Goal: Information Seeking & Learning: Learn about a topic

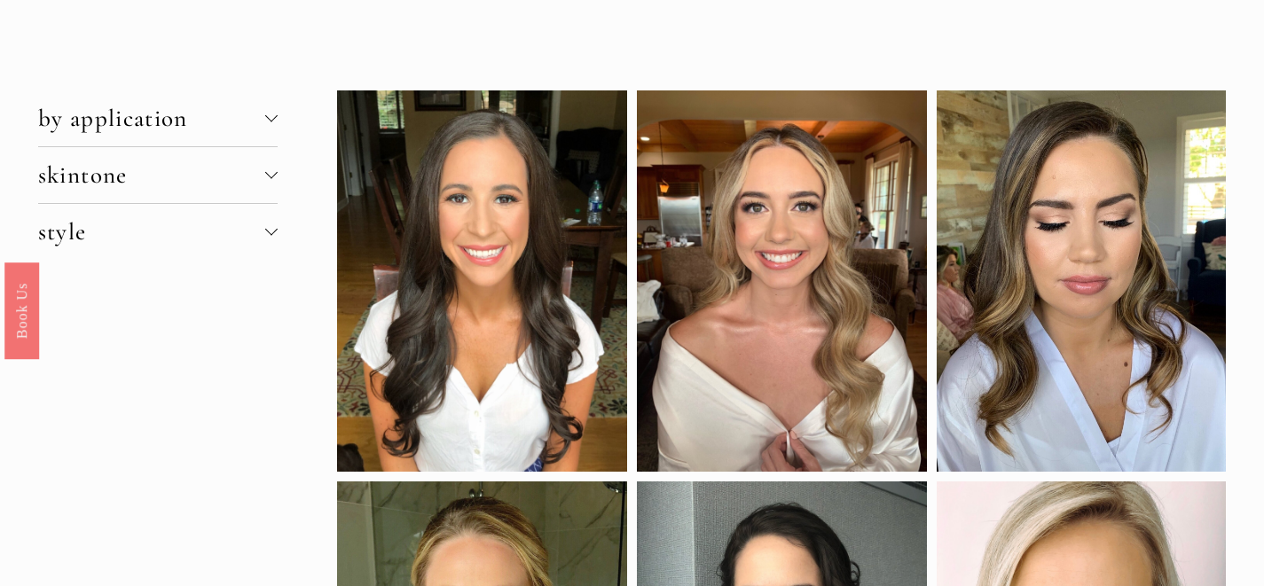
scroll to position [4, 0]
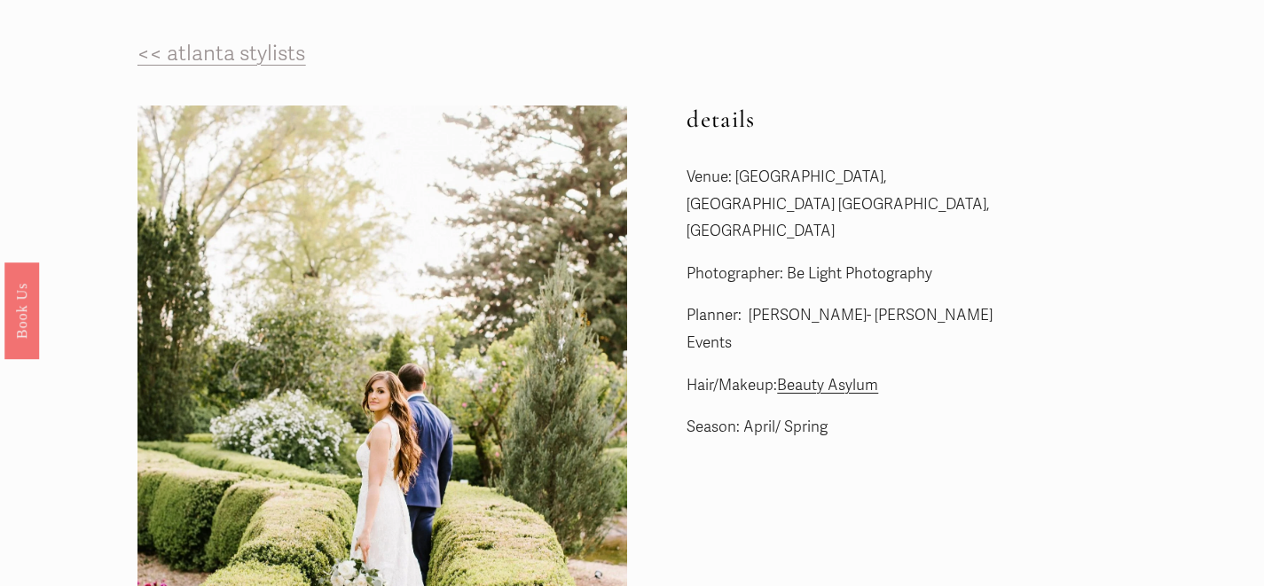
scroll to position [81, 0]
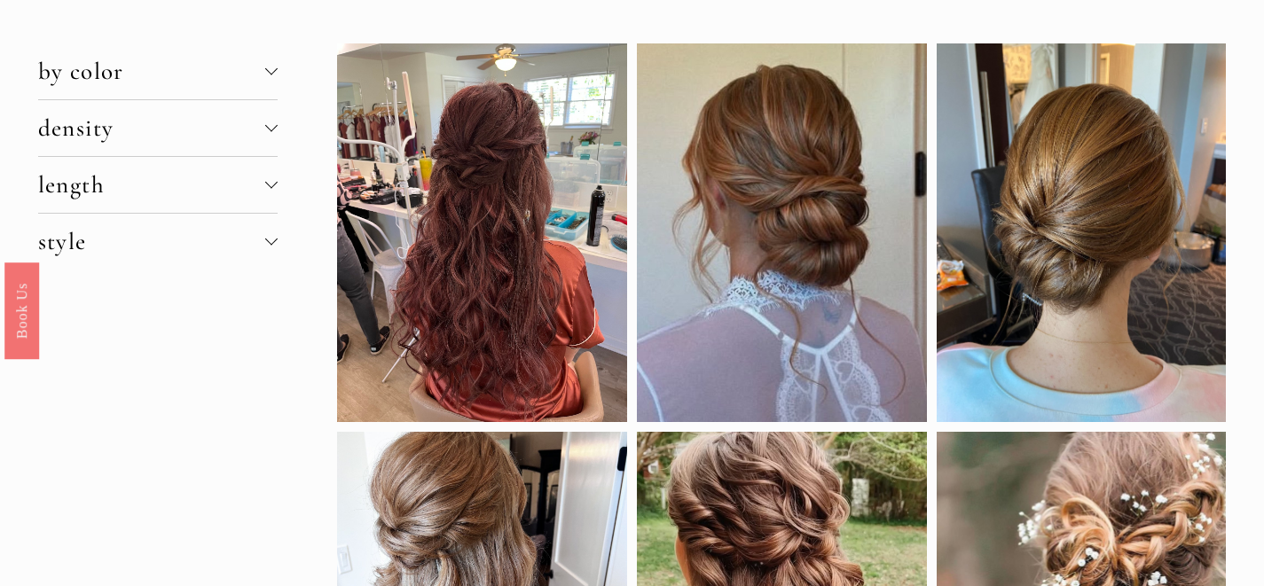
scroll to position [56, 0]
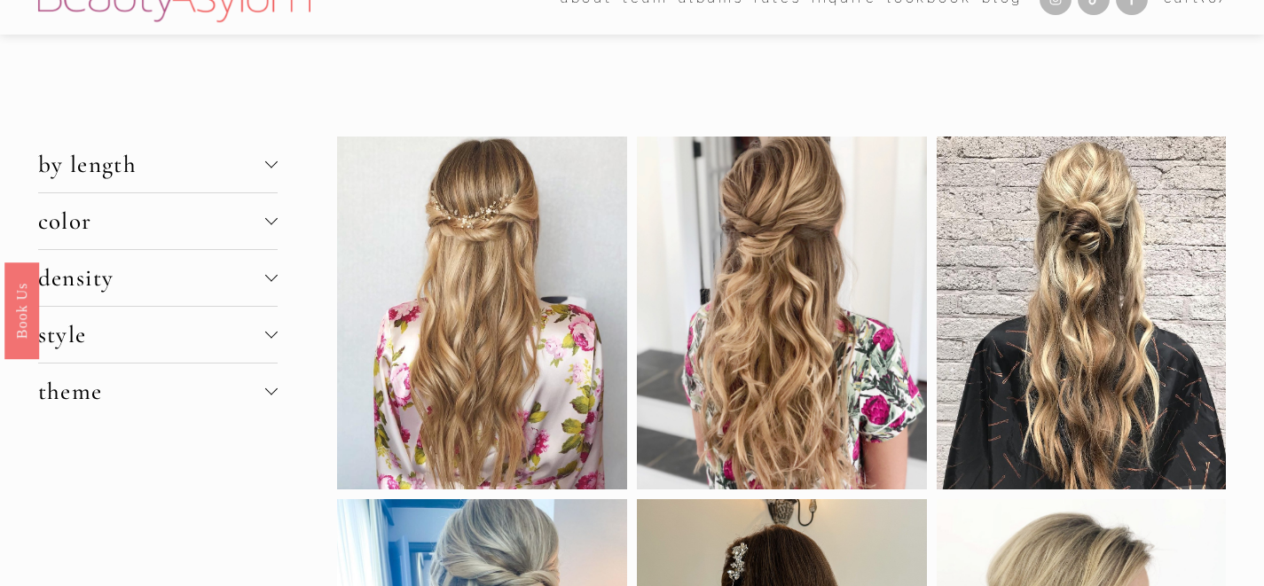
scroll to position [13, 0]
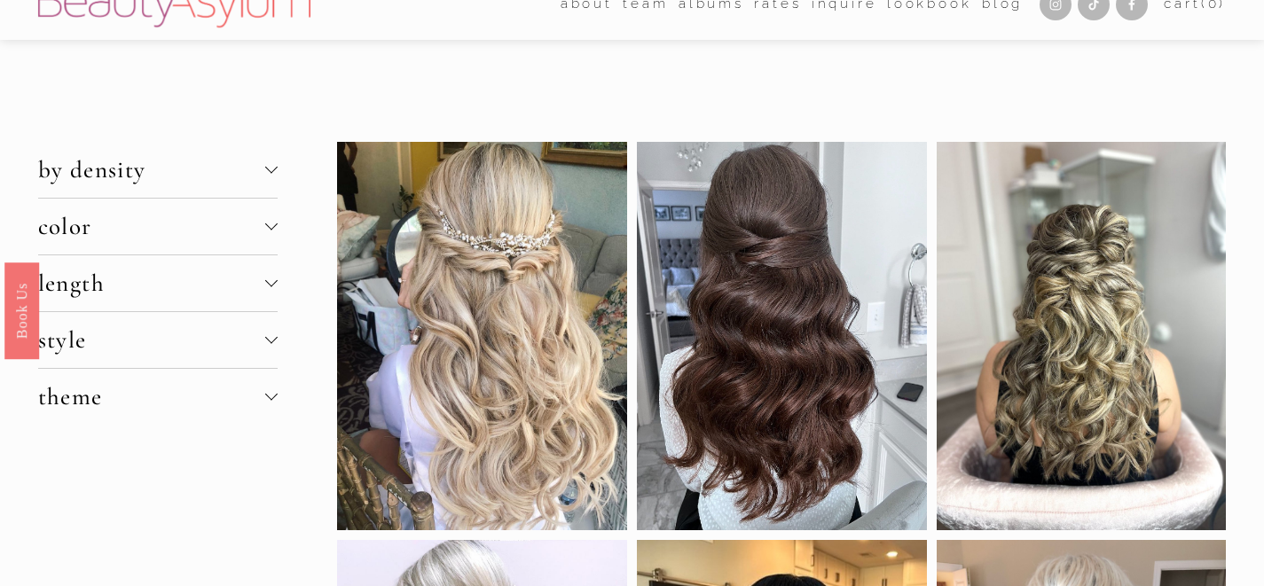
scroll to position [29, 0]
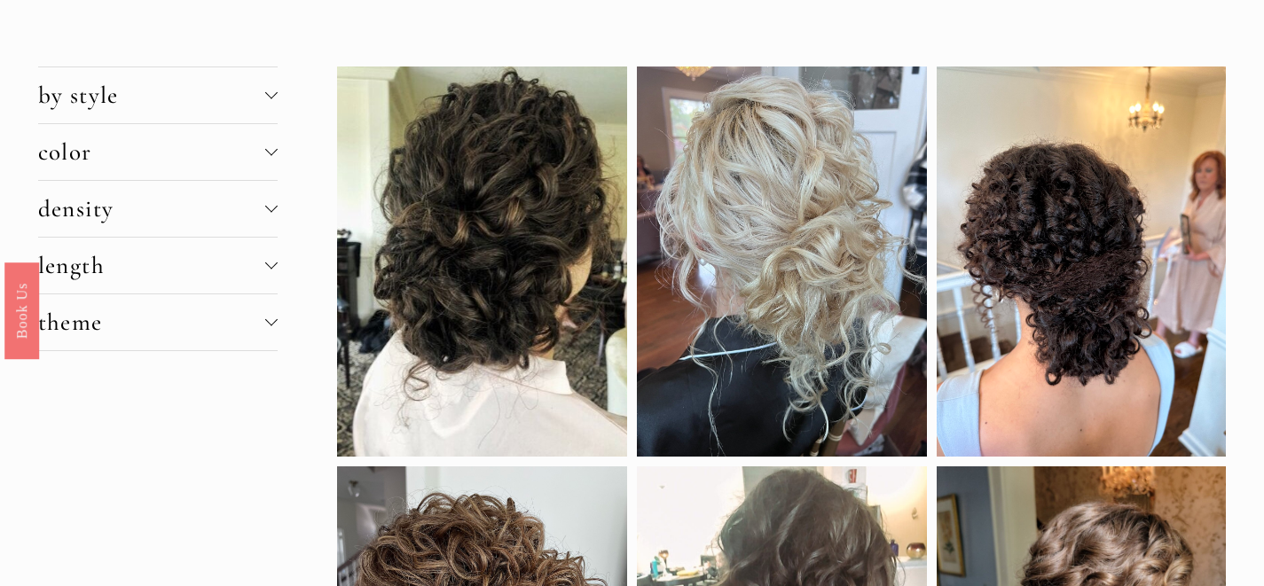
scroll to position [66, 0]
